Goal: Information Seeking & Learning: Learn about a topic

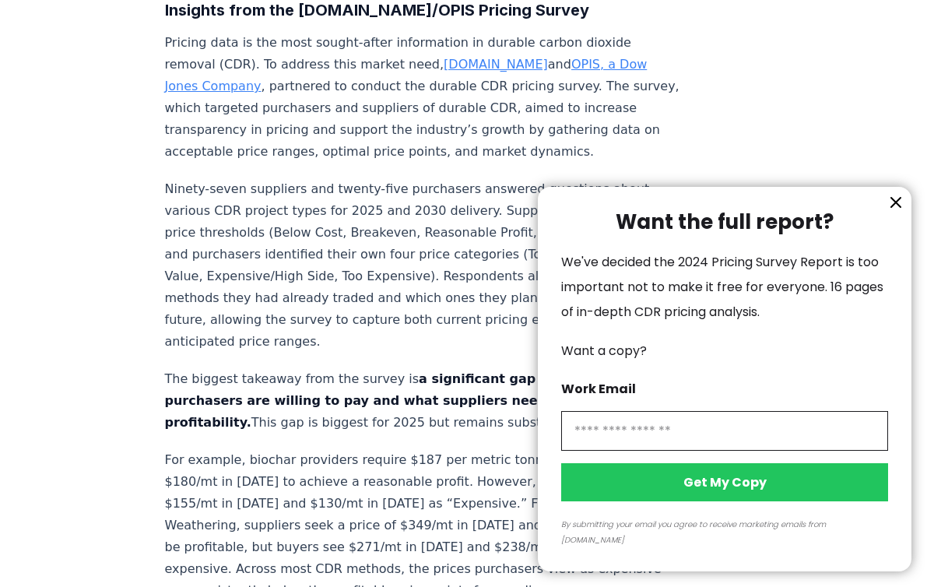
scroll to position [616, 0]
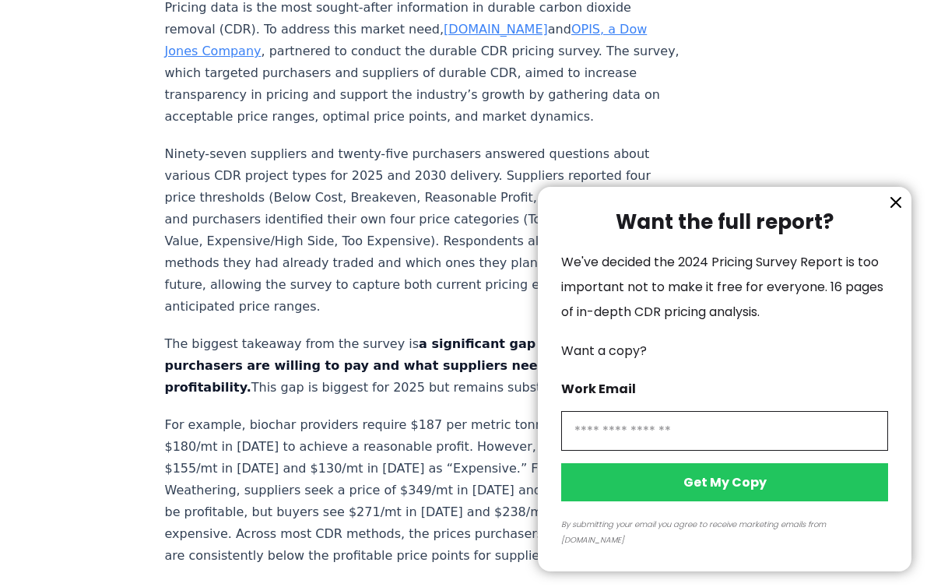
click at [890, 212] on icon "information" at bounding box center [896, 202] width 19 height 19
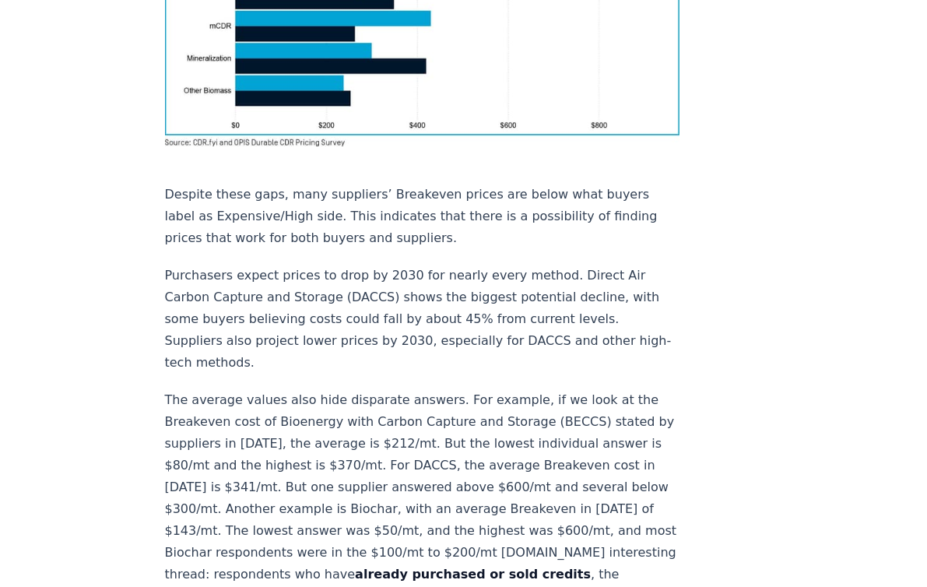
scroll to position [1418, 0]
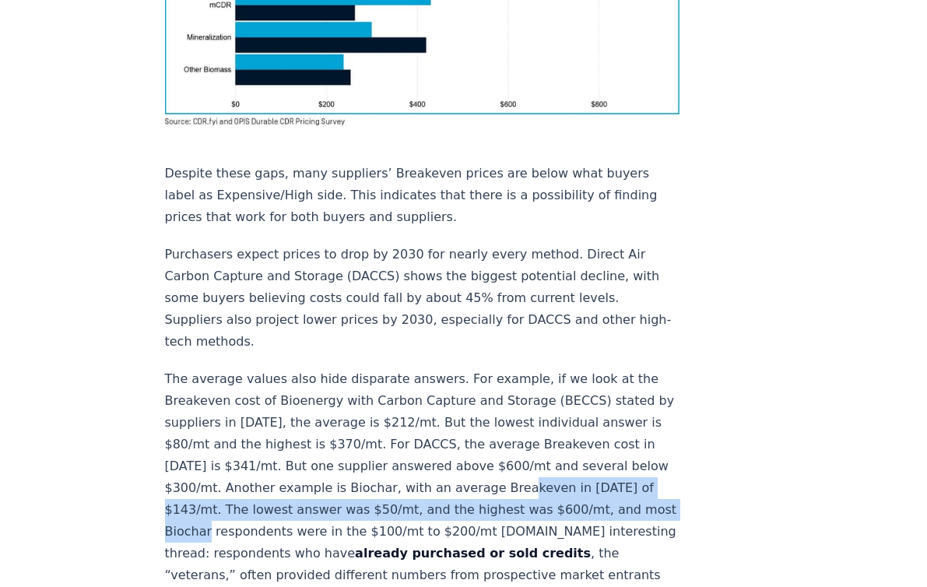
drag, startPoint x: 264, startPoint y: 421, endPoint x: 381, endPoint y: 441, distance: 119.1
click at [382, 441] on p "The average values also hide disparate answers. For example, if we look at the …" at bounding box center [422, 542] width 515 height 349
click at [381, 441] on p "The average values also hide disparate answers. For example, if we look at the …" at bounding box center [422, 542] width 515 height 349
drag, startPoint x: 306, startPoint y: 413, endPoint x: 373, endPoint y: 432, distance: 69.7
click at [373, 432] on p "The average values also hide disparate answers. For example, if we look at the …" at bounding box center [422, 542] width 515 height 349
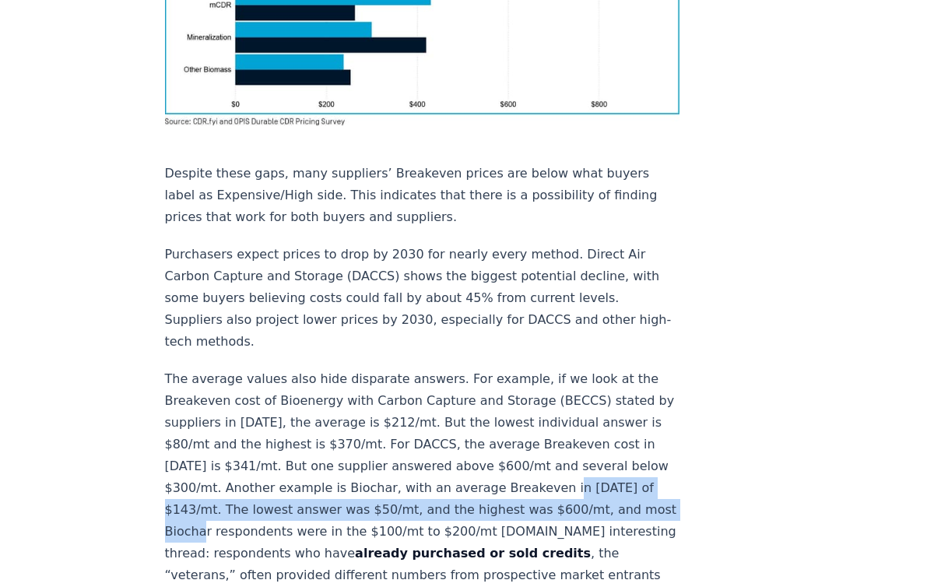
click at [373, 432] on p "The average values also hide disparate answers. For example, if we look at the …" at bounding box center [422, 542] width 515 height 349
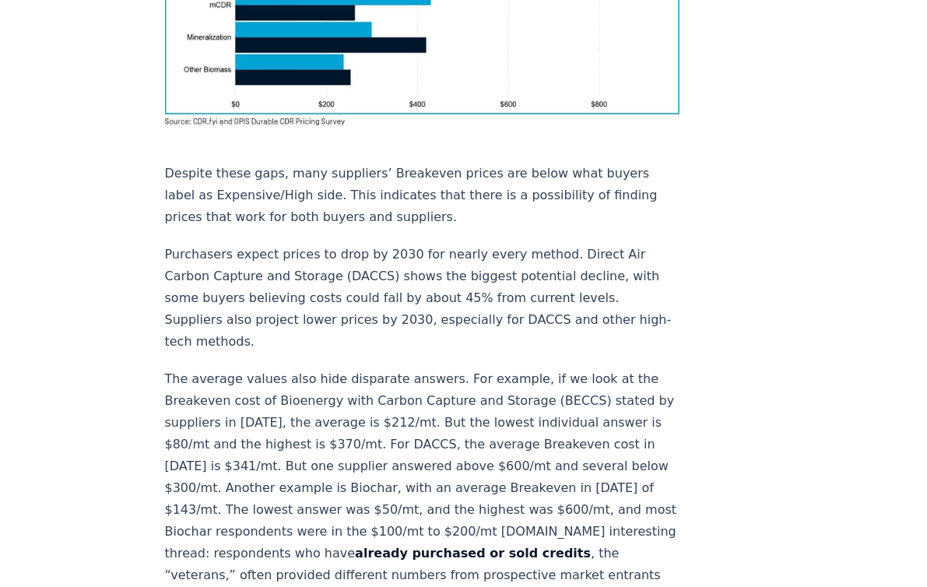
drag, startPoint x: 431, startPoint y: 409, endPoint x: 434, endPoint y: 421, distance: 11.9
click at [432, 417] on p "The average values also hide disparate answers. For example, if we look at the …" at bounding box center [422, 542] width 515 height 349
drag, startPoint x: 474, startPoint y: 390, endPoint x: 484, endPoint y: 400, distance: 14.3
click at [484, 400] on p "The average values also hide disparate answers. For example, if we look at the …" at bounding box center [422, 542] width 515 height 349
click at [483, 401] on p "The average values also hide disparate answers. For example, if we look at the …" at bounding box center [422, 542] width 515 height 349
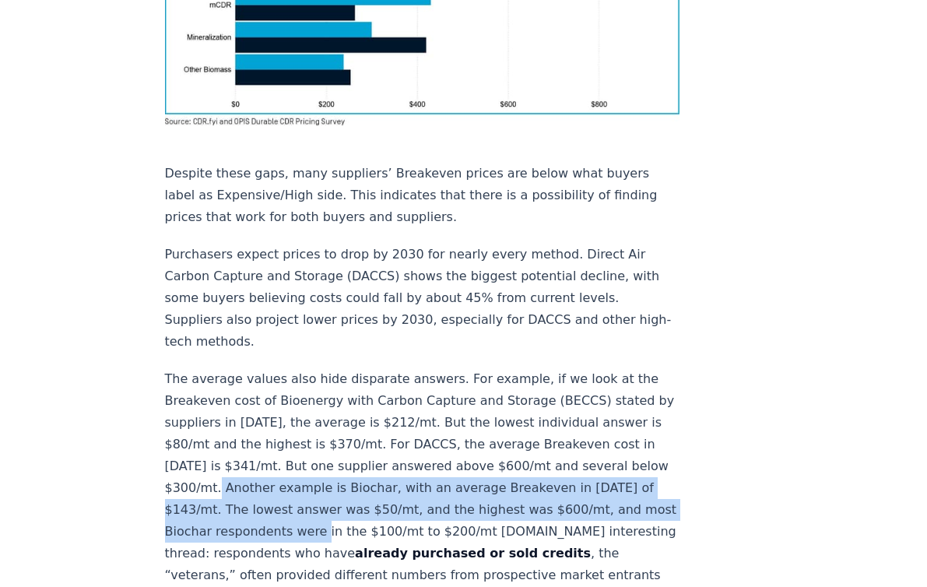
drag, startPoint x: 493, startPoint y: 398, endPoint x: 479, endPoint y: 439, distance: 43.6
click at [479, 437] on p "The average values also hide disparate answers. For example, if we look at the …" at bounding box center [422, 542] width 515 height 349
click at [458, 446] on p "The average values also hide disparate answers. For example, if we look at the …" at bounding box center [422, 542] width 515 height 349
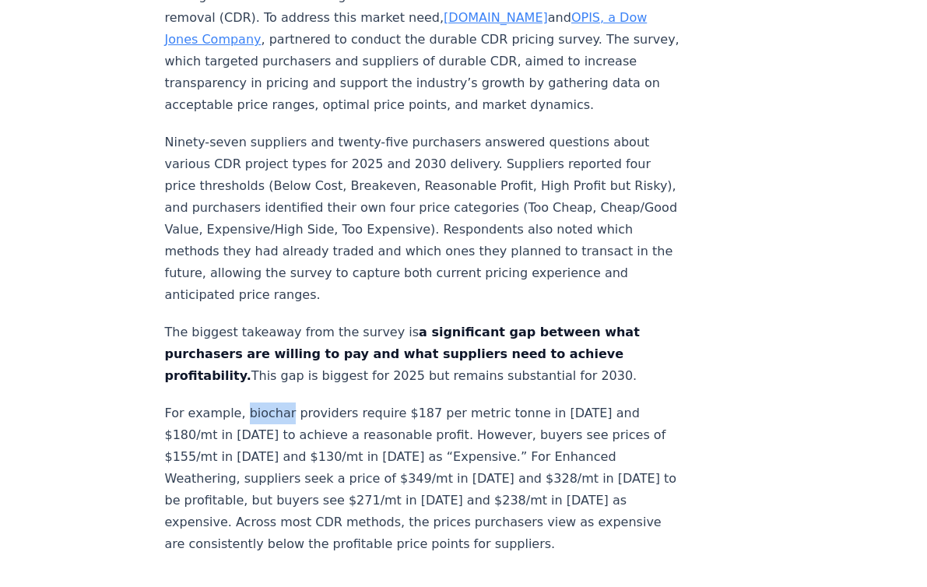
scroll to position [627, 0]
